Goal: Information Seeking & Learning: Learn about a topic

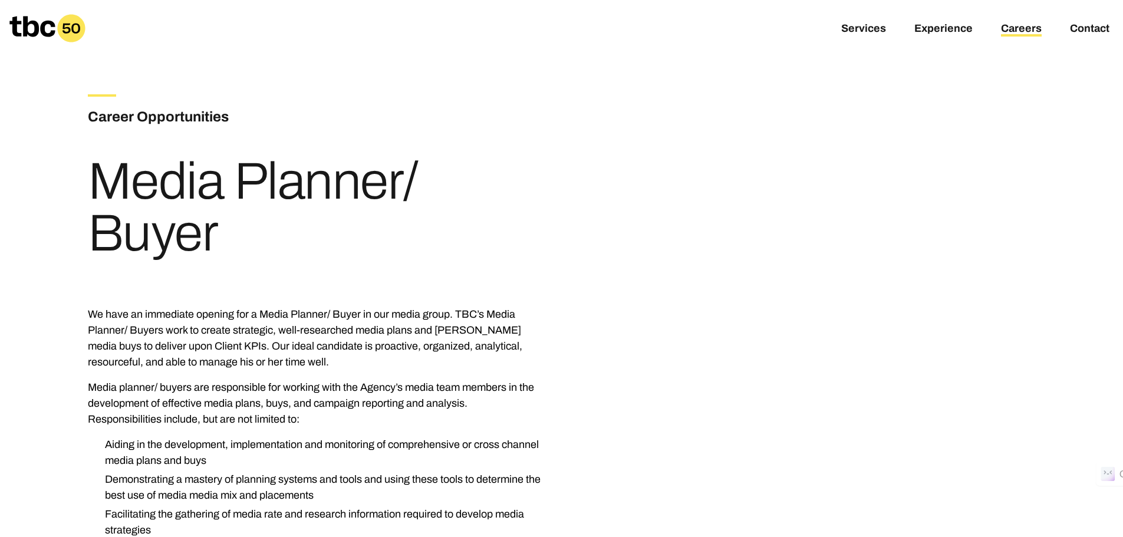
click at [1026, 35] on link "Careers" at bounding box center [1021, 29] width 41 height 14
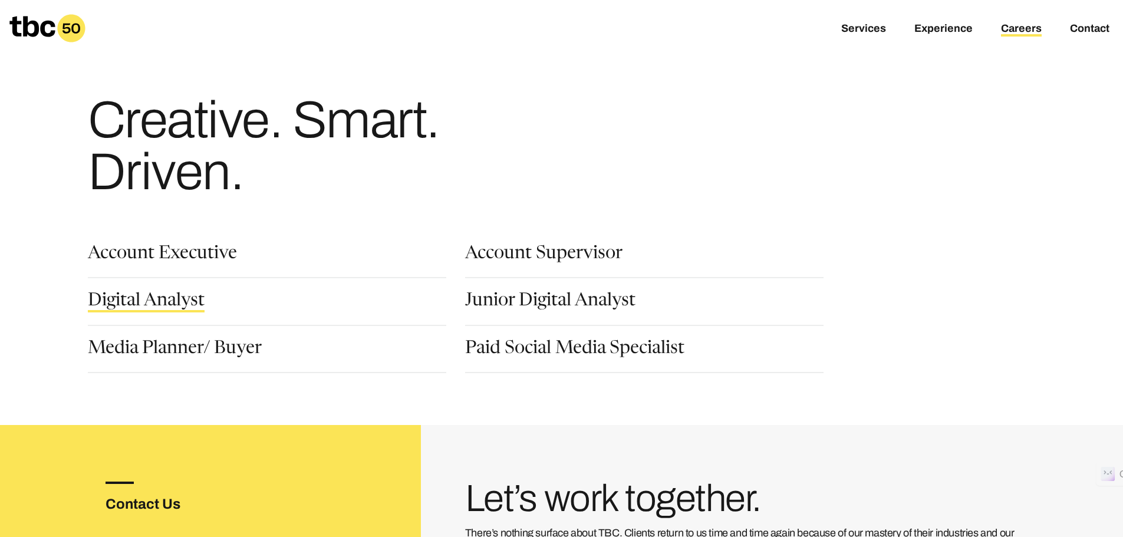
click at [178, 304] on link "Digital Analyst" at bounding box center [146, 302] width 117 height 20
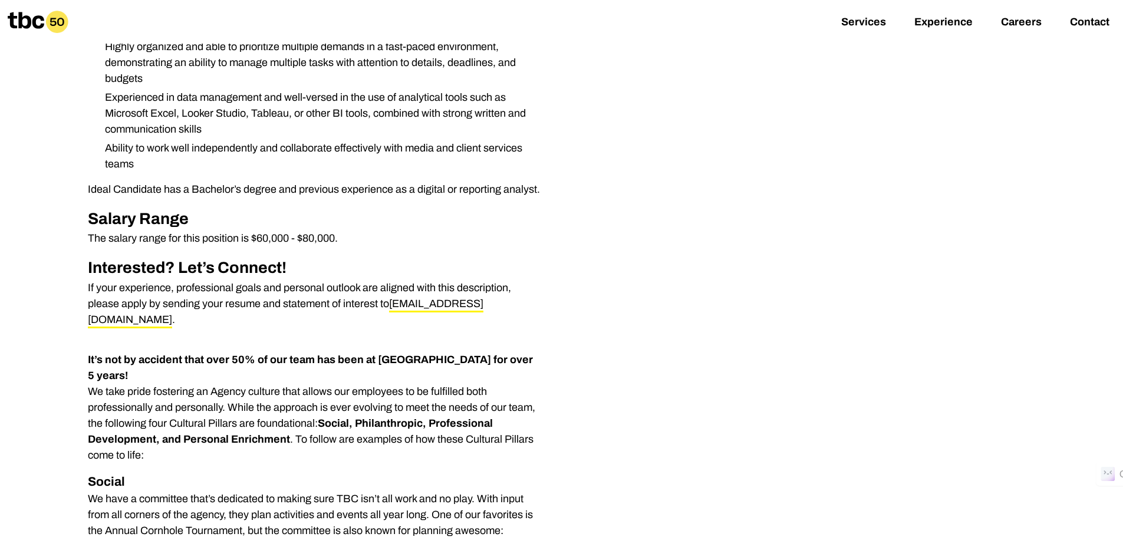
scroll to position [530, 0]
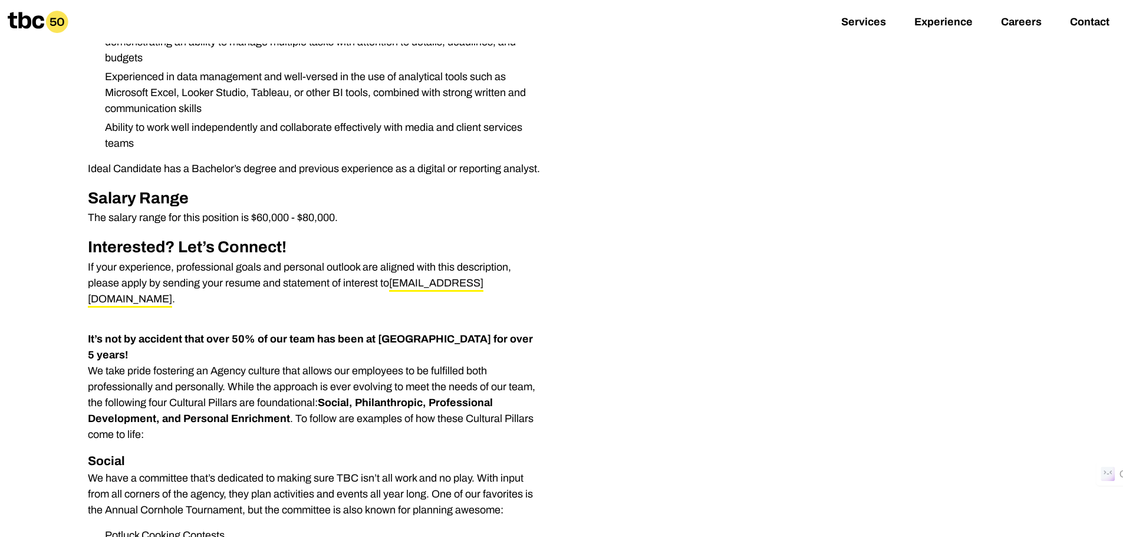
click at [49, 28] on icon at bounding box center [57, 22] width 22 height 22
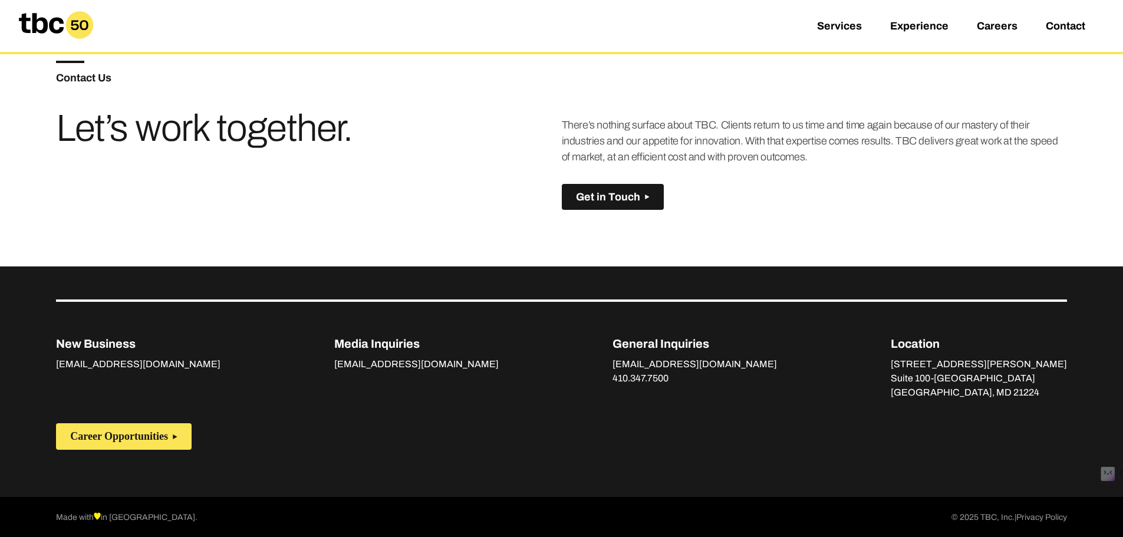
scroll to position [830, 0]
